Goal: Information Seeking & Learning: Learn about a topic

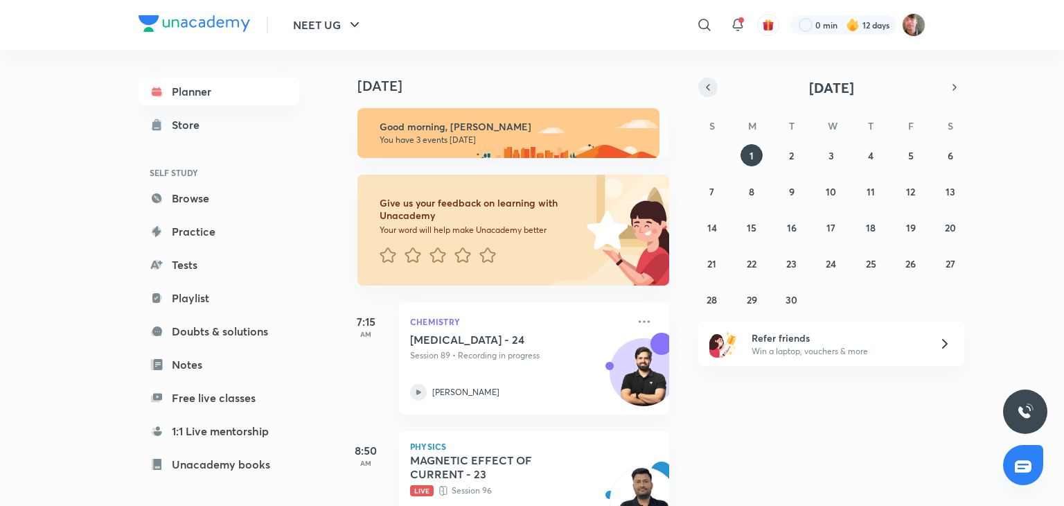
click at [705, 87] on icon "button" at bounding box center [707, 87] width 11 height 12
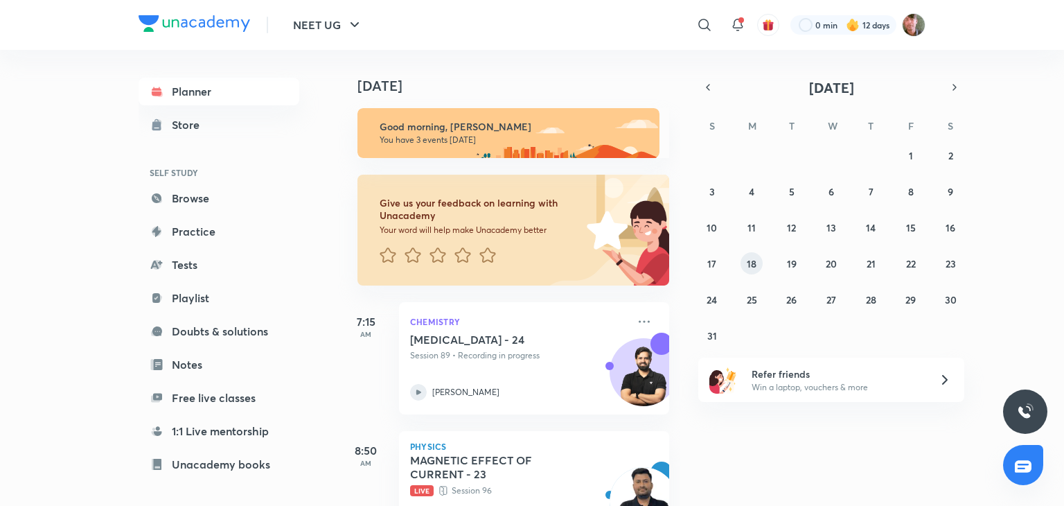
click at [747, 272] on button "18" at bounding box center [752, 263] width 22 height 22
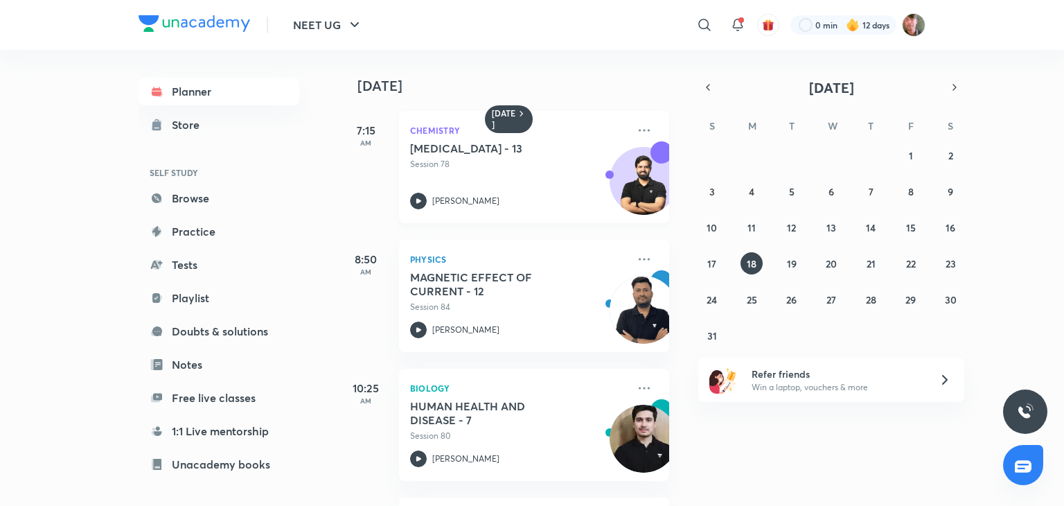
click at [419, 197] on icon at bounding box center [418, 201] width 17 height 17
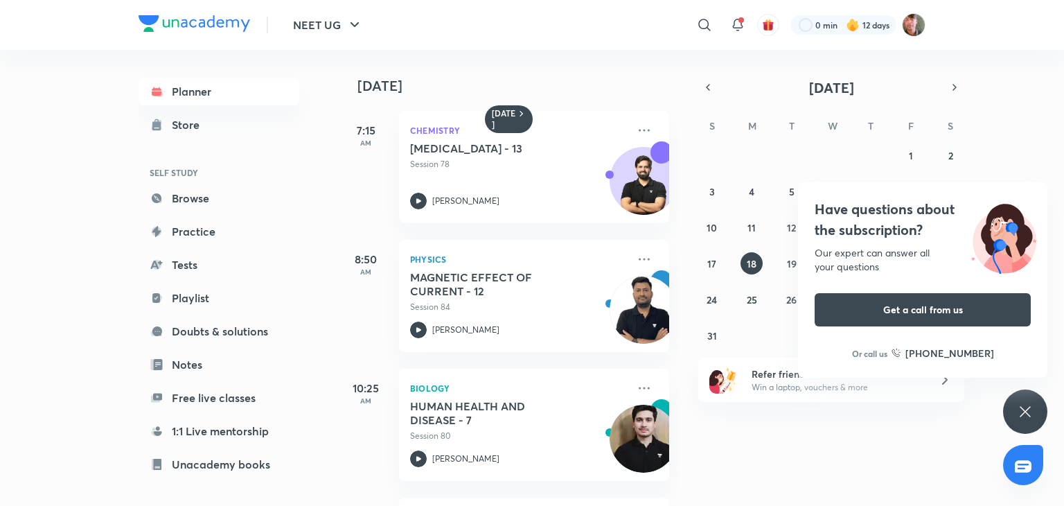
click at [1045, 447] on div "[DATE] 7:15 AM Chemistry [MEDICAL_DATA] - 13 Session 78 [PERSON_NAME] 8:50 AM P…" at bounding box center [699, 278] width 723 height 456
click at [1030, 415] on icon at bounding box center [1025, 411] width 17 height 17
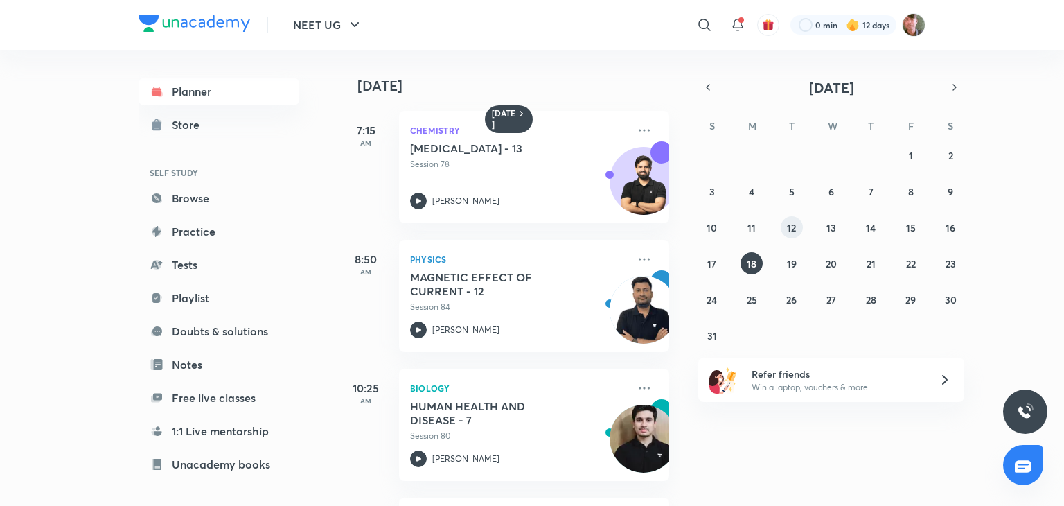
click at [791, 231] on abbr "12" at bounding box center [791, 227] width 9 height 13
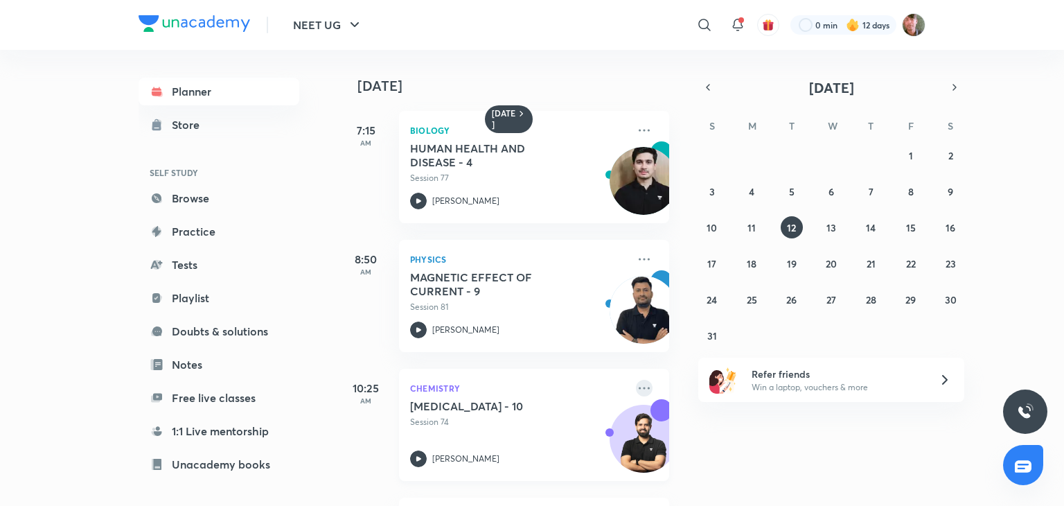
click at [636, 384] on icon at bounding box center [644, 388] width 17 height 17
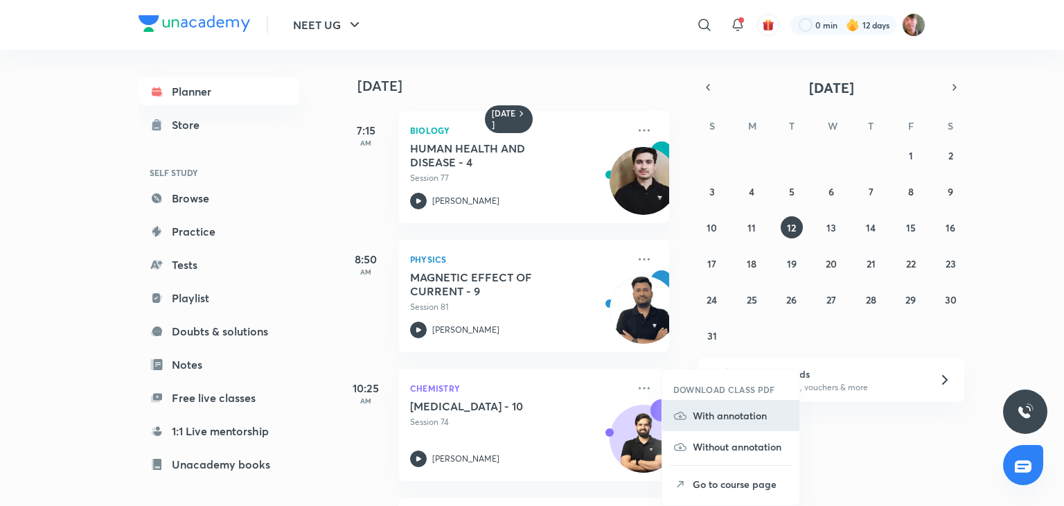
click at [698, 415] on p "With annotation" at bounding box center [741, 415] width 96 height 15
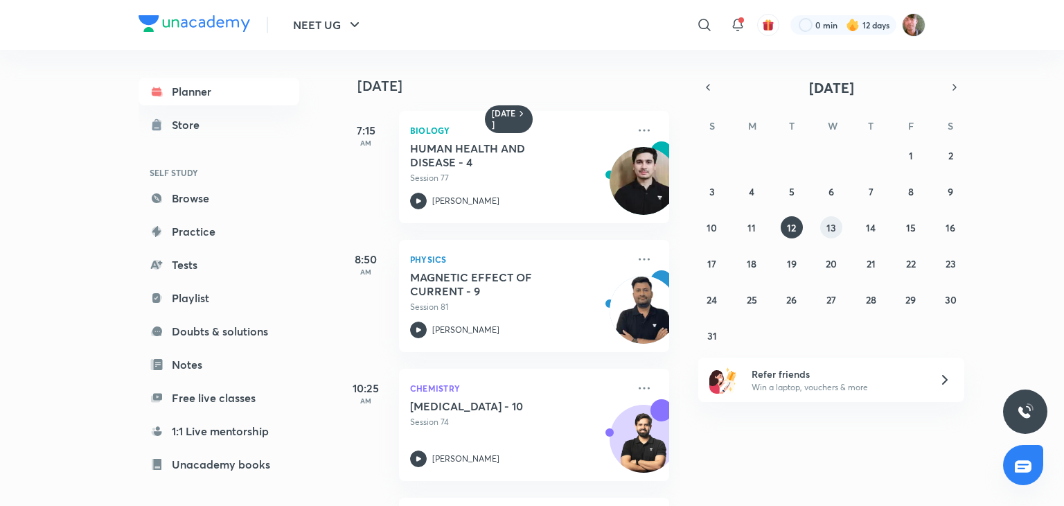
click at [834, 228] on abbr "13" at bounding box center [831, 227] width 10 height 13
click at [636, 387] on icon at bounding box center [644, 388] width 17 height 17
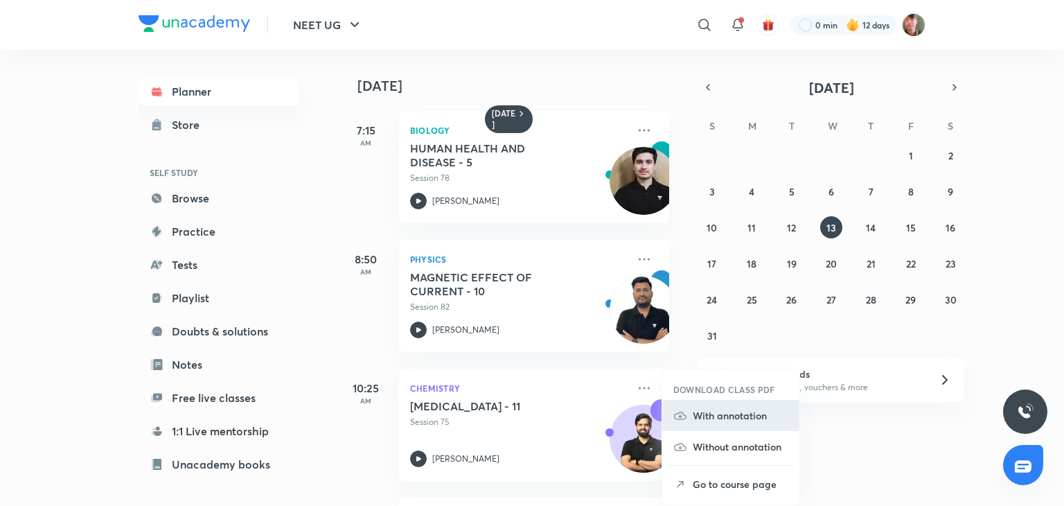
click at [707, 414] on p "With annotation" at bounding box center [741, 415] width 96 height 15
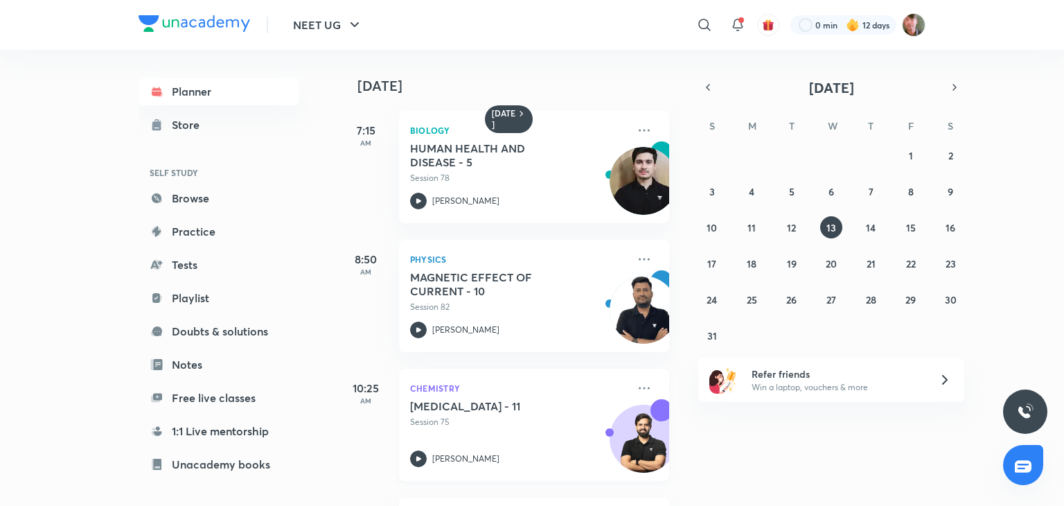
click at [417, 455] on icon at bounding box center [418, 458] width 17 height 17
click at [874, 232] on abbr "14" at bounding box center [871, 227] width 10 height 13
click at [824, 19] on div at bounding box center [843, 24] width 106 height 19
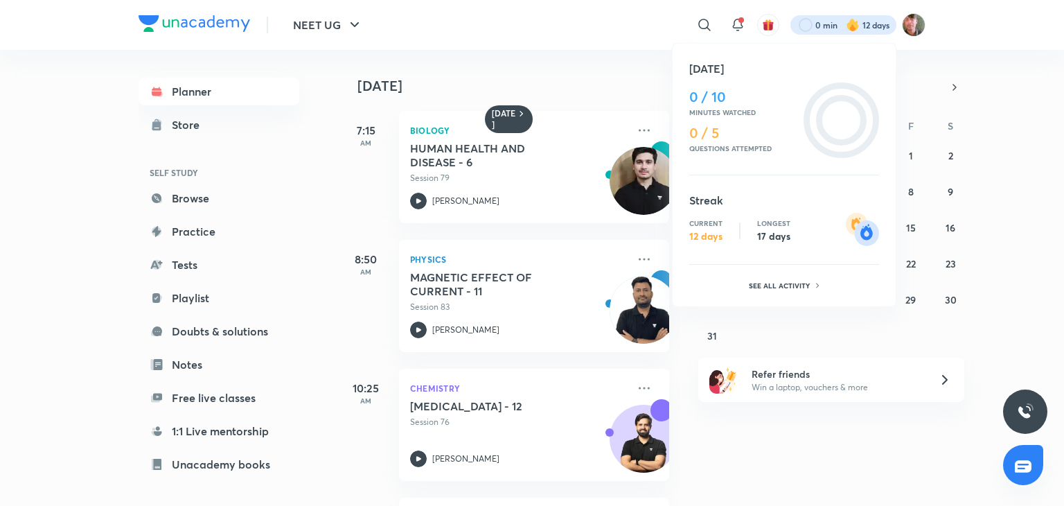
click at [754, 461] on div at bounding box center [532, 253] width 1064 height 506
